Goal: Use online tool/utility: Utilize a website feature to perform a specific function

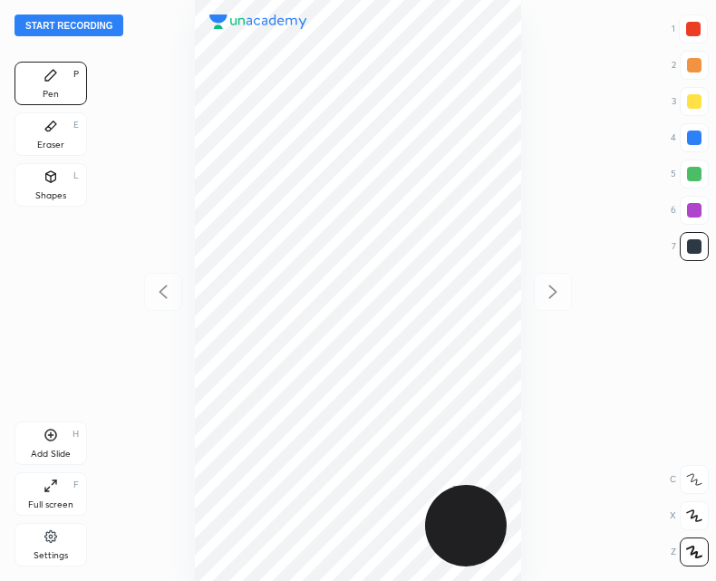
scroll to position [581, 426]
click at [63, 26] on button "Start recording" at bounding box center [69, 26] width 109 height 22
click at [68, 183] on div "Shapes L" at bounding box center [51, 185] width 73 height 44
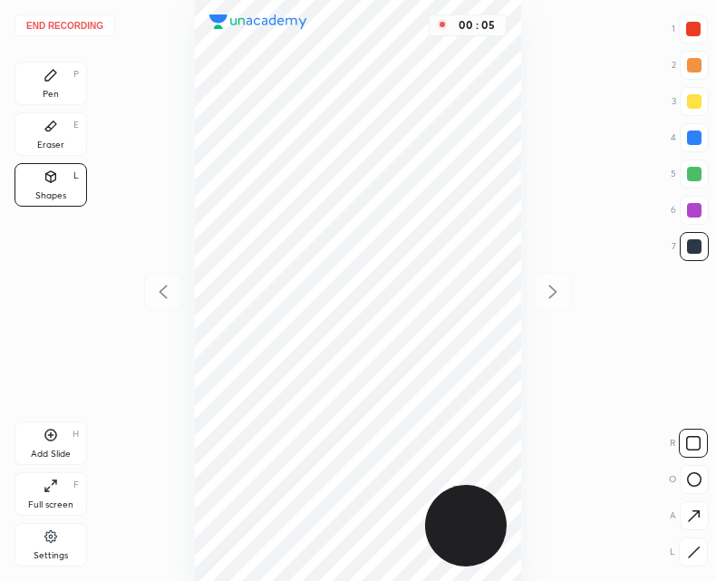
click at [697, 549] on icon at bounding box center [694, 552] width 10 height 10
click at [43, 75] on div "Pen P" at bounding box center [51, 84] width 73 height 44
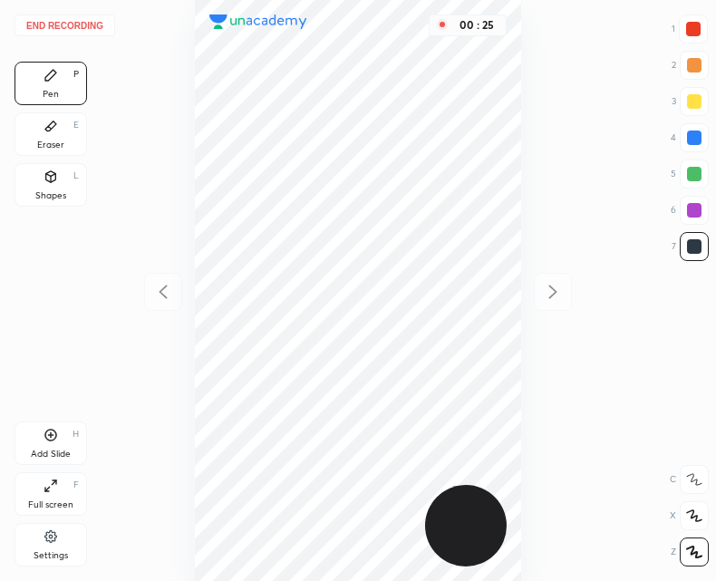
click at [53, 192] on div "Shapes" at bounding box center [50, 195] width 31 height 9
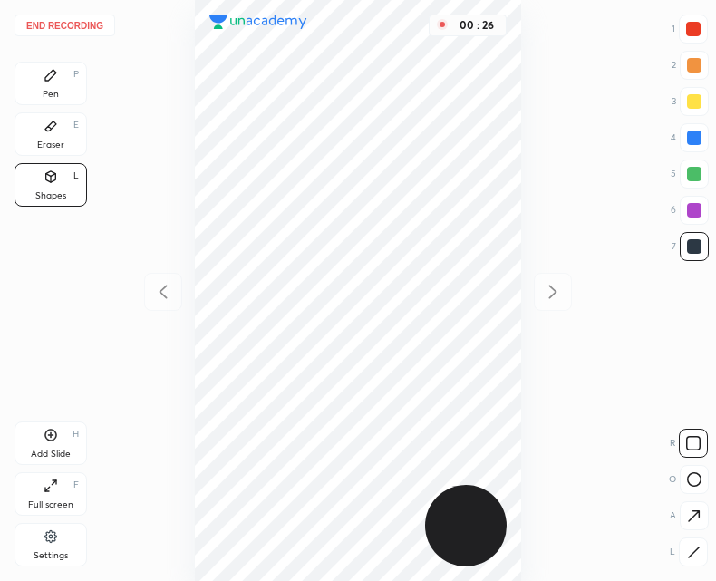
click at [694, 513] on icon at bounding box center [694, 516] width 19 height 19
click at [697, 31] on div at bounding box center [693, 29] width 15 height 15
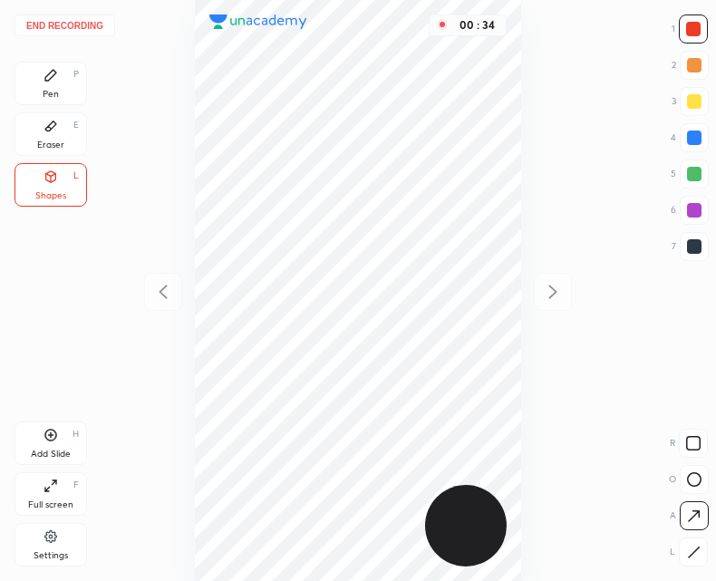
click at [76, 98] on div "Pen P" at bounding box center [51, 84] width 73 height 44
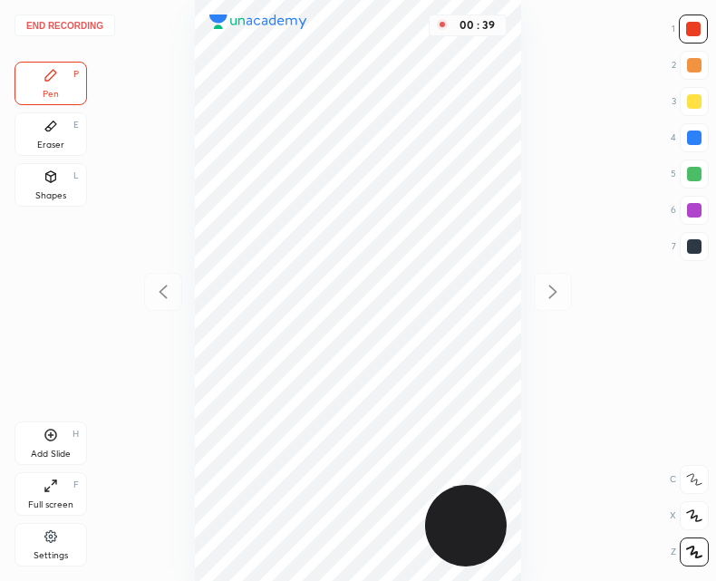
click at [53, 191] on div "Shapes" at bounding box center [50, 195] width 31 height 9
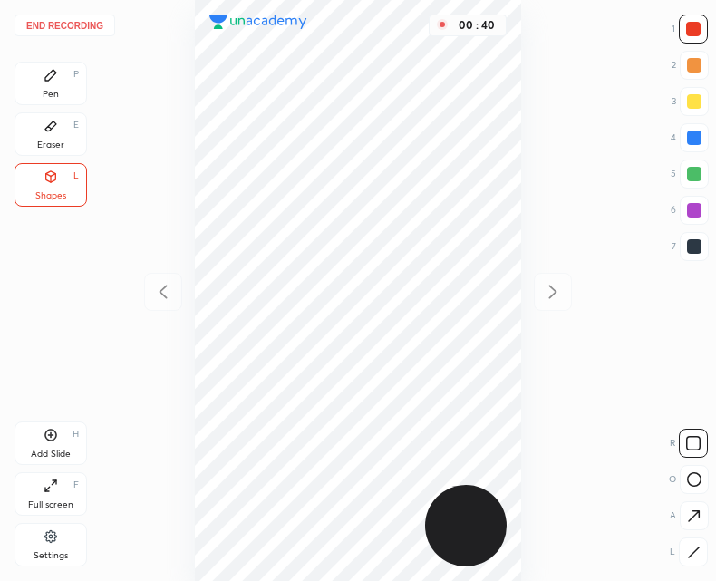
click at [682, 511] on div at bounding box center [694, 515] width 29 height 29
click at [59, 73] on div "Pen P" at bounding box center [51, 84] width 73 height 44
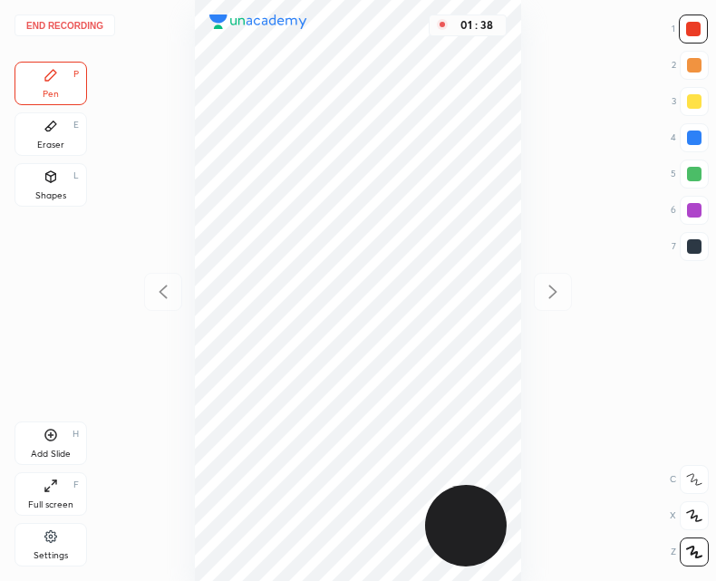
click at [692, 247] on div at bounding box center [694, 246] width 15 height 15
click at [60, 193] on div "Shapes" at bounding box center [50, 195] width 31 height 9
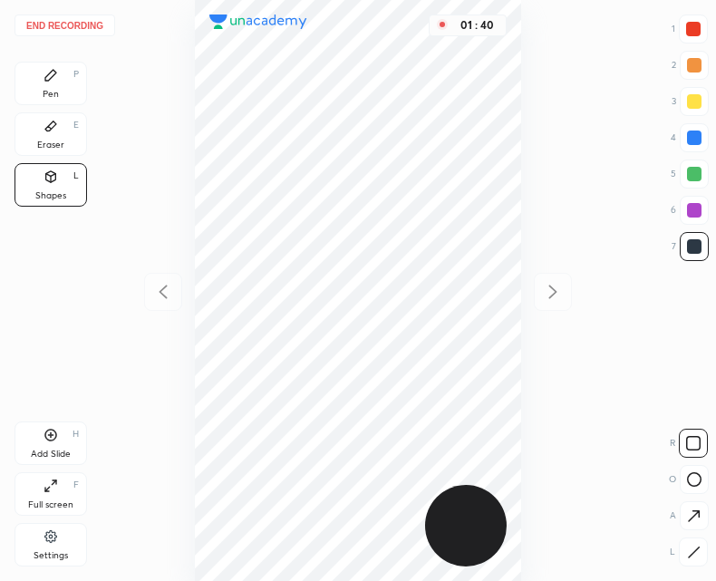
click at [702, 509] on icon at bounding box center [694, 516] width 19 height 19
click at [68, 80] on div "Pen P" at bounding box center [51, 84] width 73 height 44
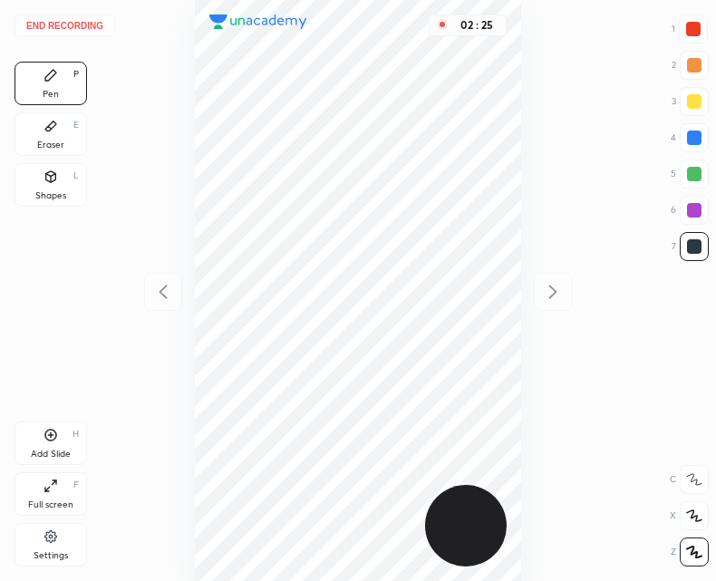
click at [83, 22] on button "End recording" at bounding box center [65, 26] width 101 height 22
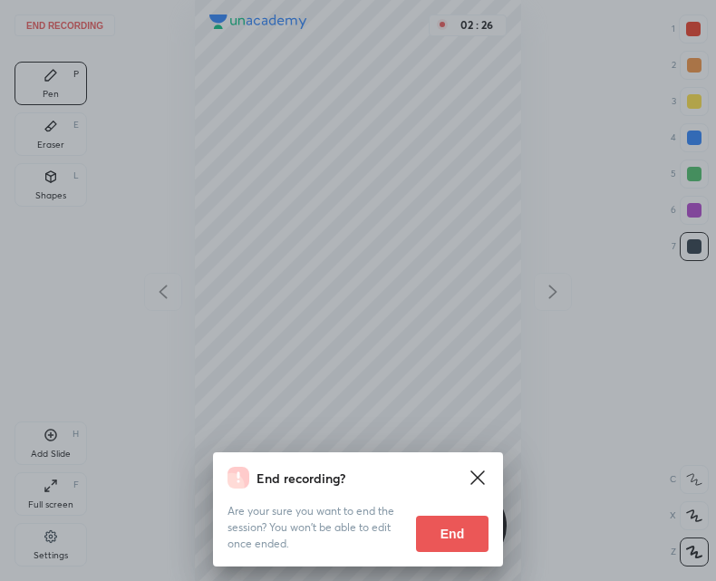
click at [450, 532] on button "End" at bounding box center [452, 534] width 73 height 36
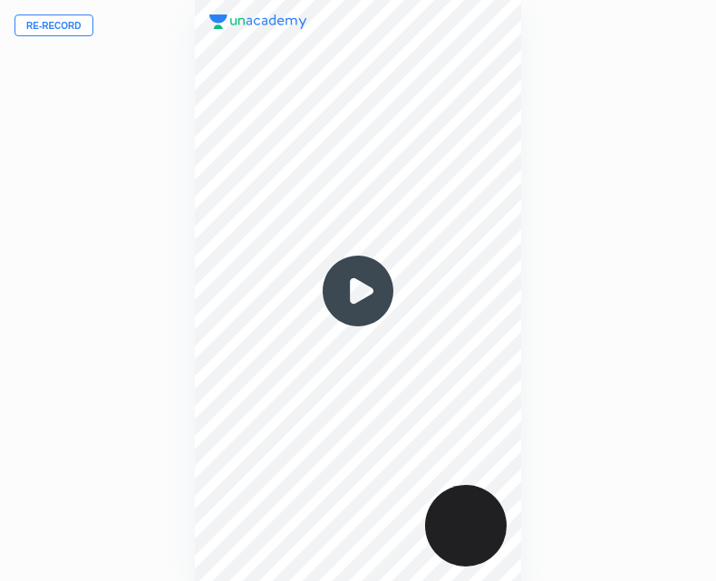
click at [351, 313] on img at bounding box center [358, 291] width 87 height 87
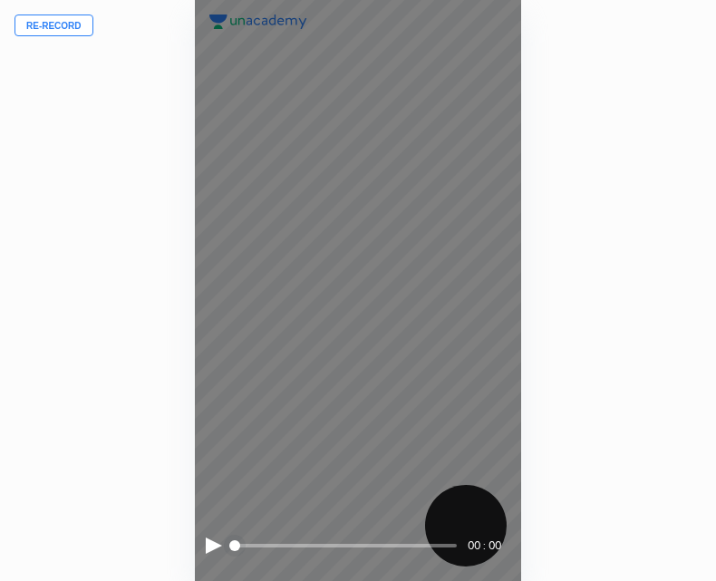
click at [211, 553] on div at bounding box center [214, 546] width 16 height 16
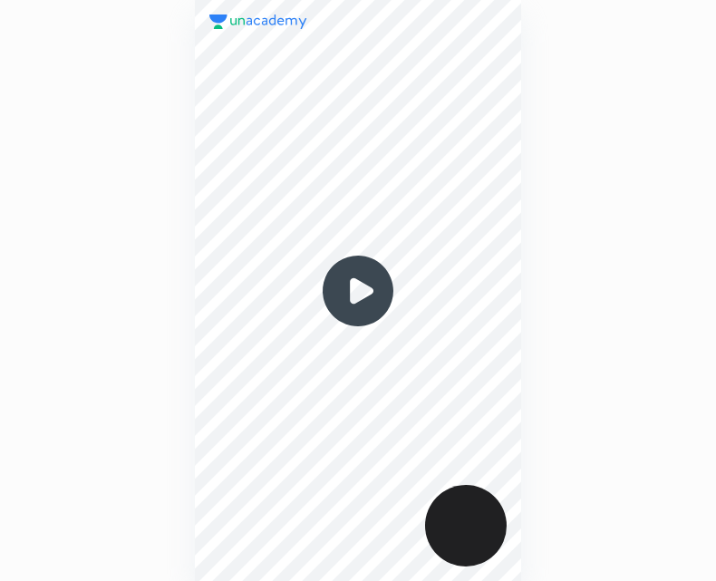
scroll to position [581, 426]
